Goal: Transaction & Acquisition: Purchase product/service

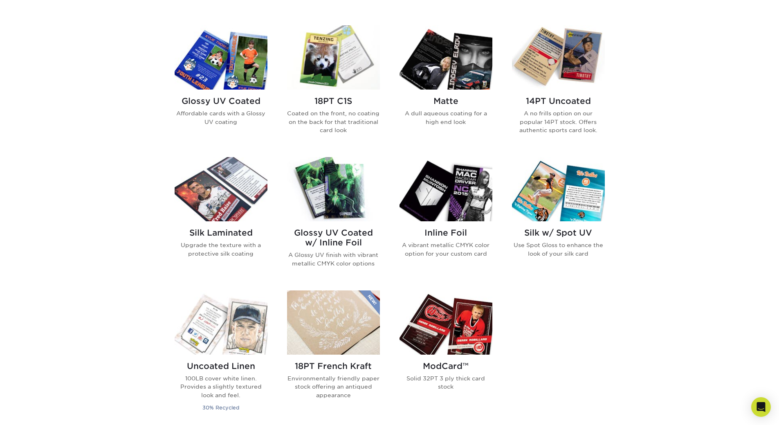
scroll to position [368, 0]
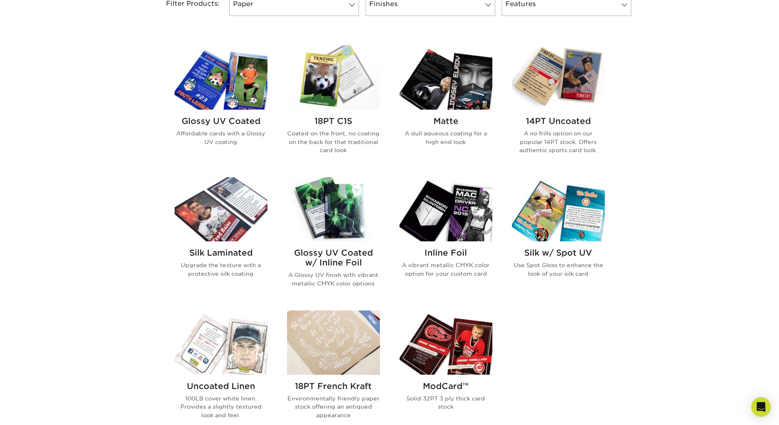
click at [335, 220] on img at bounding box center [333, 209] width 93 height 64
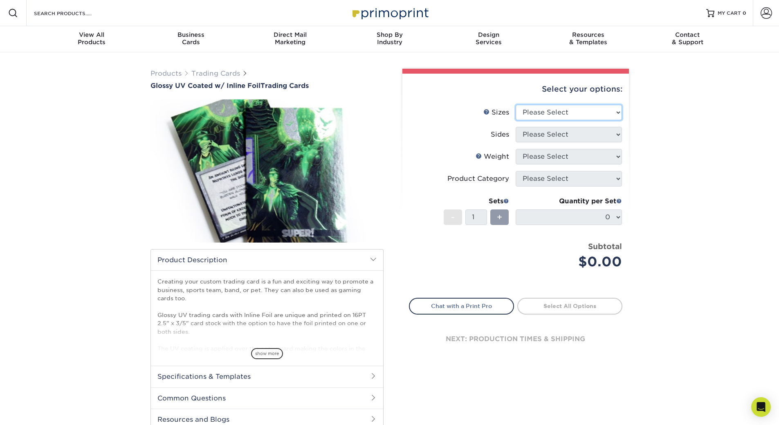
click at [558, 111] on select "Please Select 2.5" x 3.5"" at bounding box center [568, 113] width 106 height 16
select select "2.50x3.50"
click at [515, 105] on select "Please Select 2.5" x 3.5"" at bounding box center [568, 113] width 106 height 16
click at [559, 134] on select "Please Select Print Both Sides - Foil Back Only Print Both Sides - Foil Both Si…" at bounding box center [568, 135] width 106 height 16
select select "e9e9dfb3-fba1-4d60-972c-fd9ca5904d33"
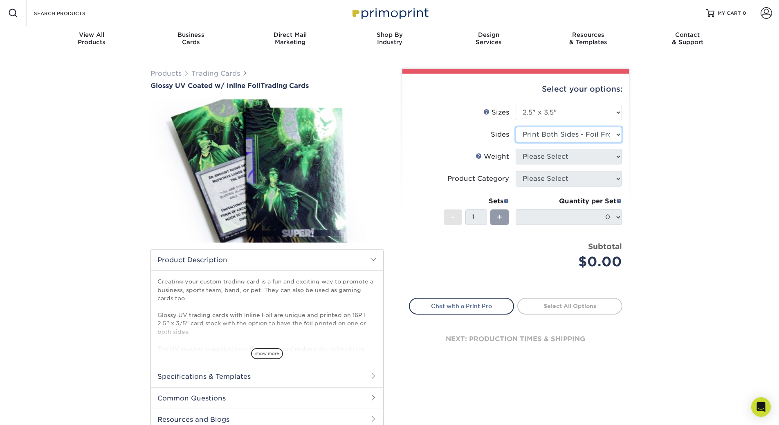
click at [515, 127] on select "Please Select Print Both Sides - Foil Back Only Print Both Sides - Foil Both Si…" at bounding box center [568, 135] width 106 height 16
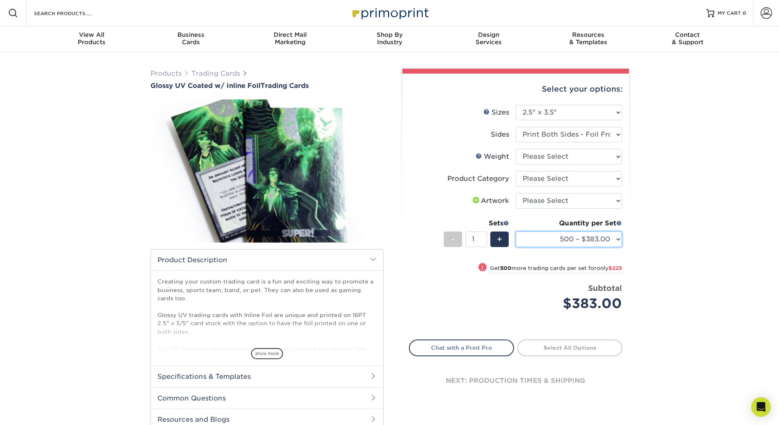
click at [598, 237] on select "500 – $383.00 1000 – $608.00 2500 – $883.00 5000 – $1252.00" at bounding box center [568, 239] width 106 height 16
click at [654, 240] on div "Products Trading Cards Glossy UV Coated w/ Inline Foil Trading Cards /" at bounding box center [389, 257] width 779 height 410
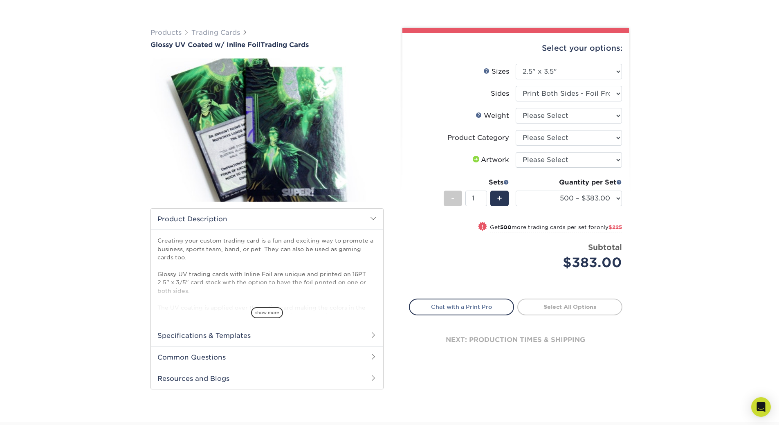
scroll to position [82, 0]
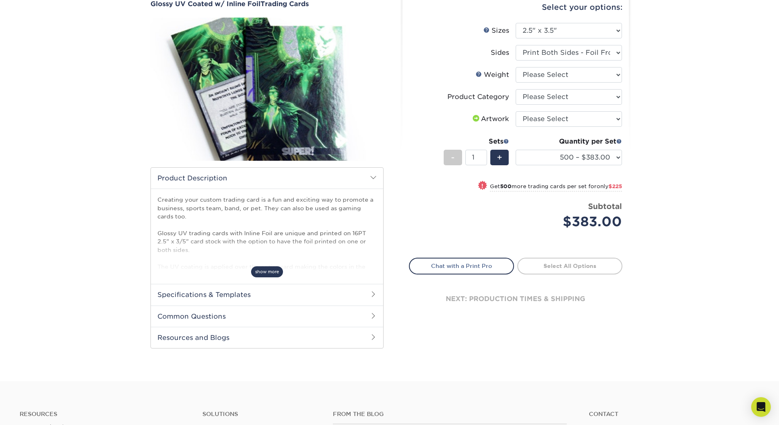
click at [275, 270] on span "show more" at bounding box center [267, 271] width 32 height 11
